Goal: Find specific page/section: Find specific page/section

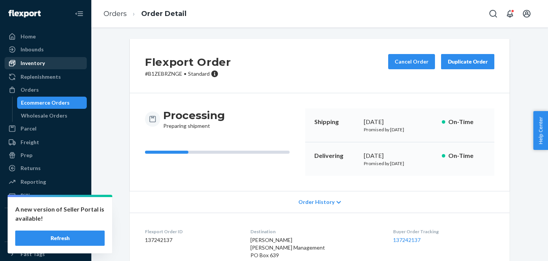
click at [39, 63] on div "Inventory" at bounding box center [33, 63] width 24 height 8
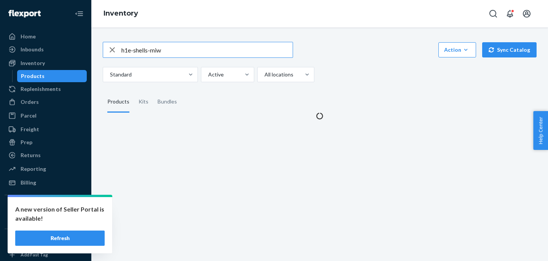
click at [67, 239] on button "Refresh" at bounding box center [59, 238] width 89 height 15
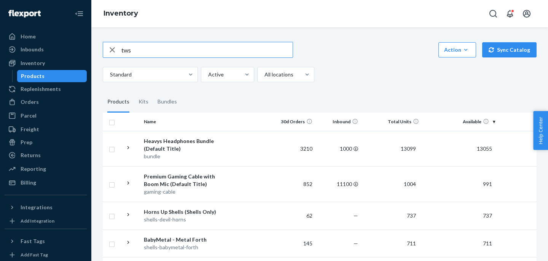
type input "tws"
